Goal: Task Accomplishment & Management: Manage account settings

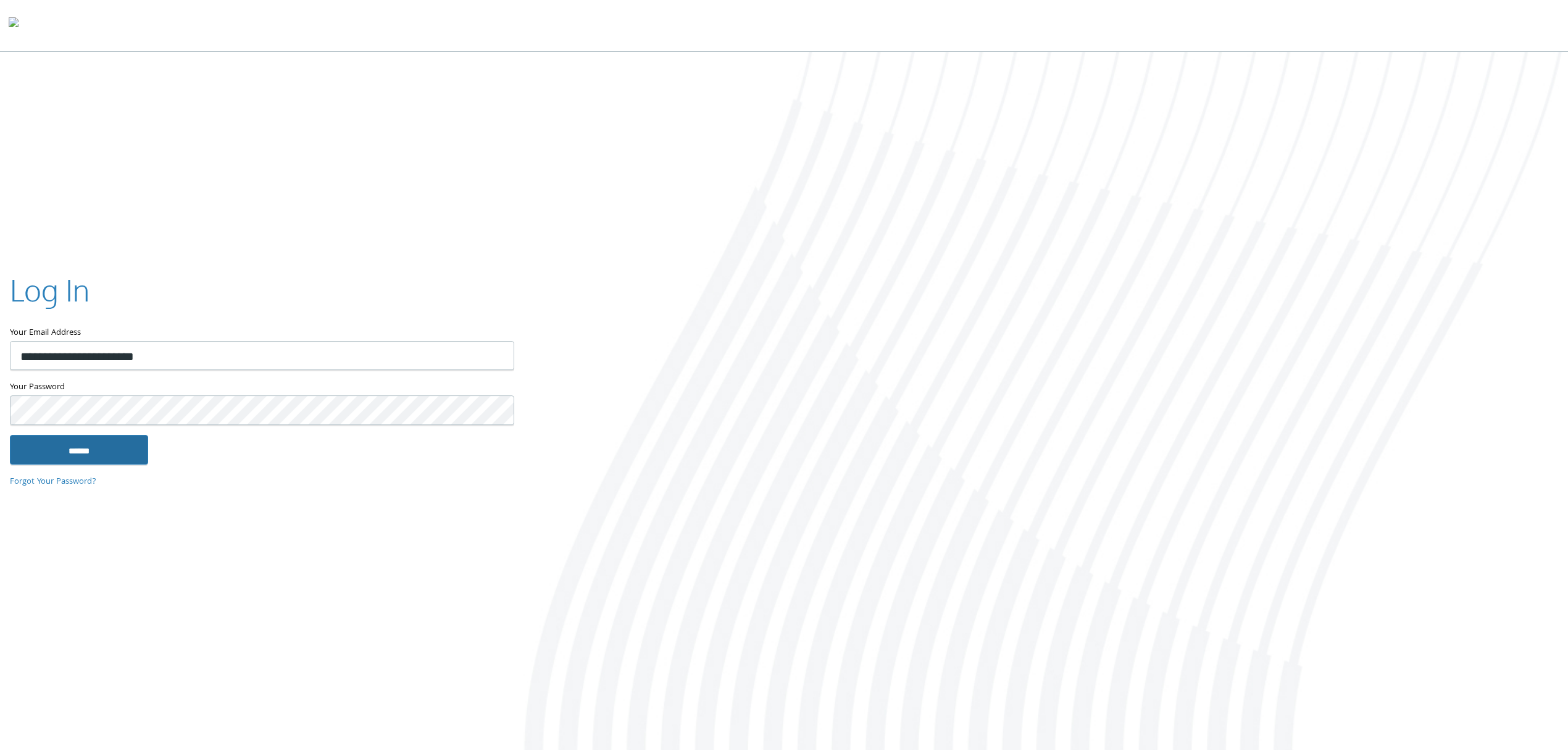
click at [125, 450] on input "******" at bounding box center [79, 450] width 138 height 30
click at [267, 491] on div "Forgot Your Password?" at bounding box center [262, 487] width 503 height 26
type input "**********"
click at [83, 452] on input "******" at bounding box center [79, 450] width 138 height 30
